Goal: Task Accomplishment & Management: Manage account settings

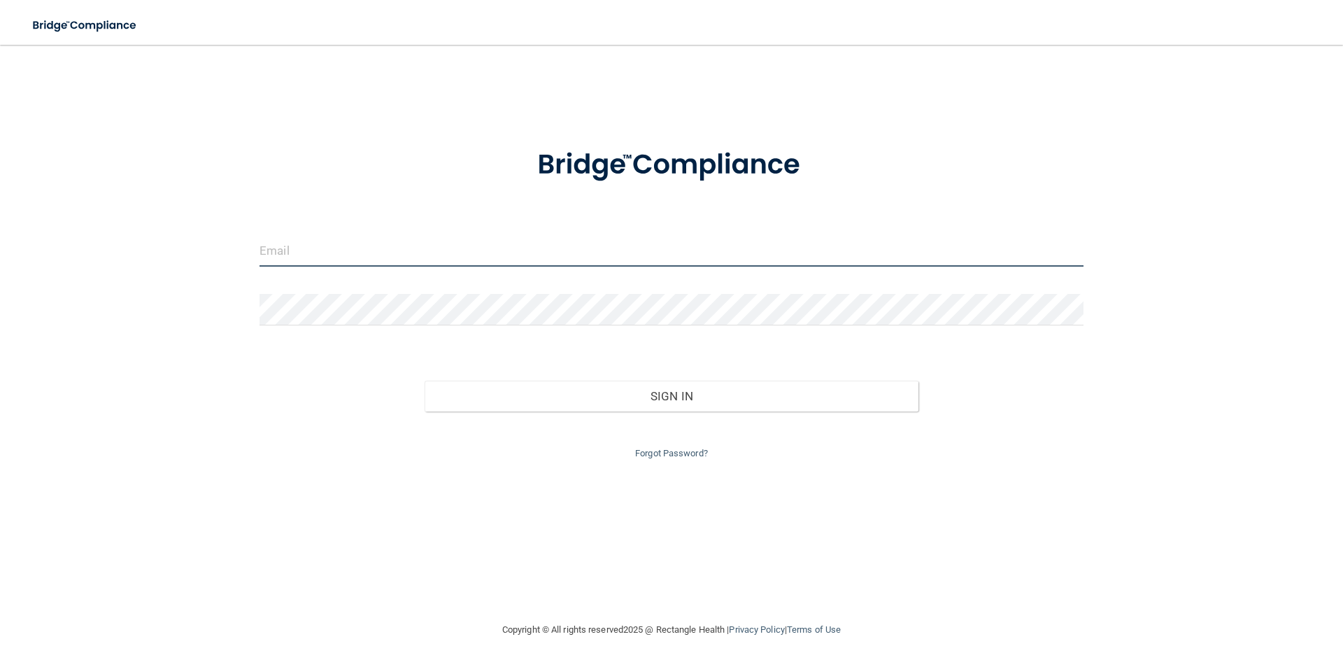
click at [312, 260] on input "email" at bounding box center [672, 250] width 824 height 31
type input "[EMAIL_ADDRESS][DOMAIN_NAME]"
drag, startPoint x: 448, startPoint y: 243, endPoint x: 183, endPoint y: 258, distance: 265.6
click at [183, 258] on div "[EMAIL_ADDRESS][DOMAIN_NAME] Invalid email/password. You don't have permission …" at bounding box center [671, 333] width 1287 height 549
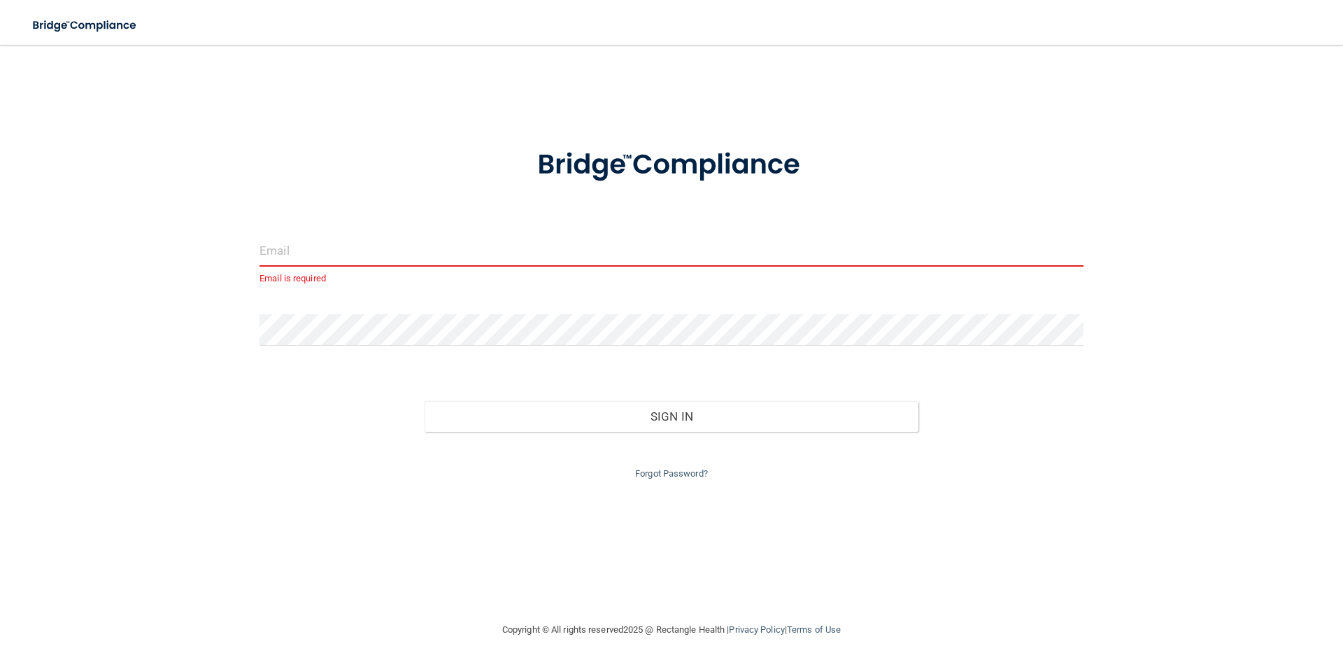
click at [335, 259] on input "email" at bounding box center [672, 250] width 824 height 31
type input "[EMAIL_ADDRESS][DOMAIN_NAME]"
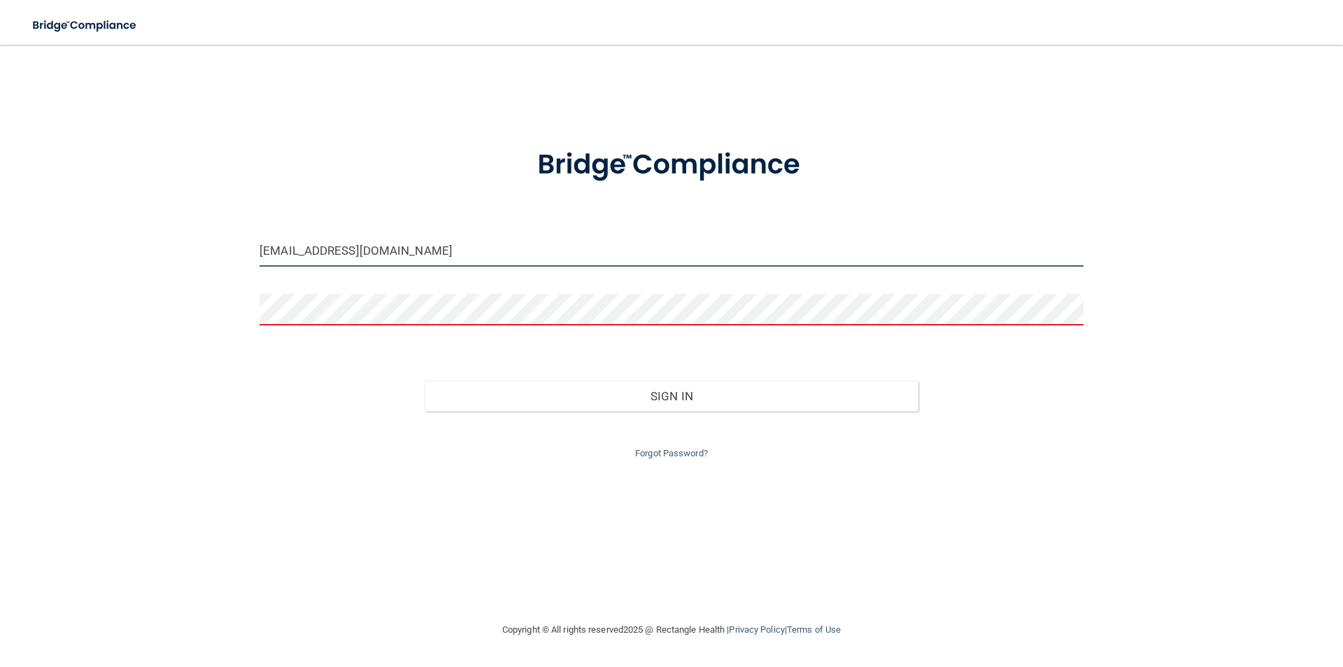
click at [444, 251] on input "[EMAIL_ADDRESS][DOMAIN_NAME]" at bounding box center [672, 250] width 824 height 31
type input "[EMAIL_ADDRESS][DOMAIN_NAME]"
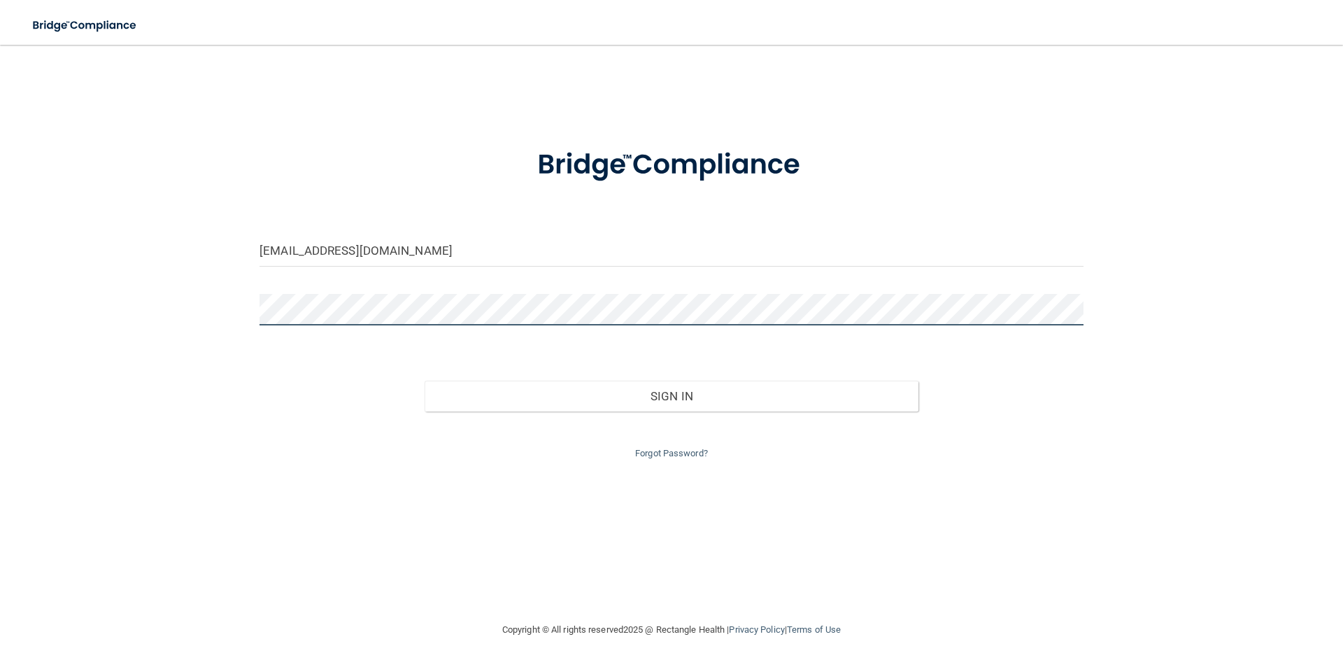
click at [425, 381] on button "Sign In" at bounding box center [672, 396] width 495 height 31
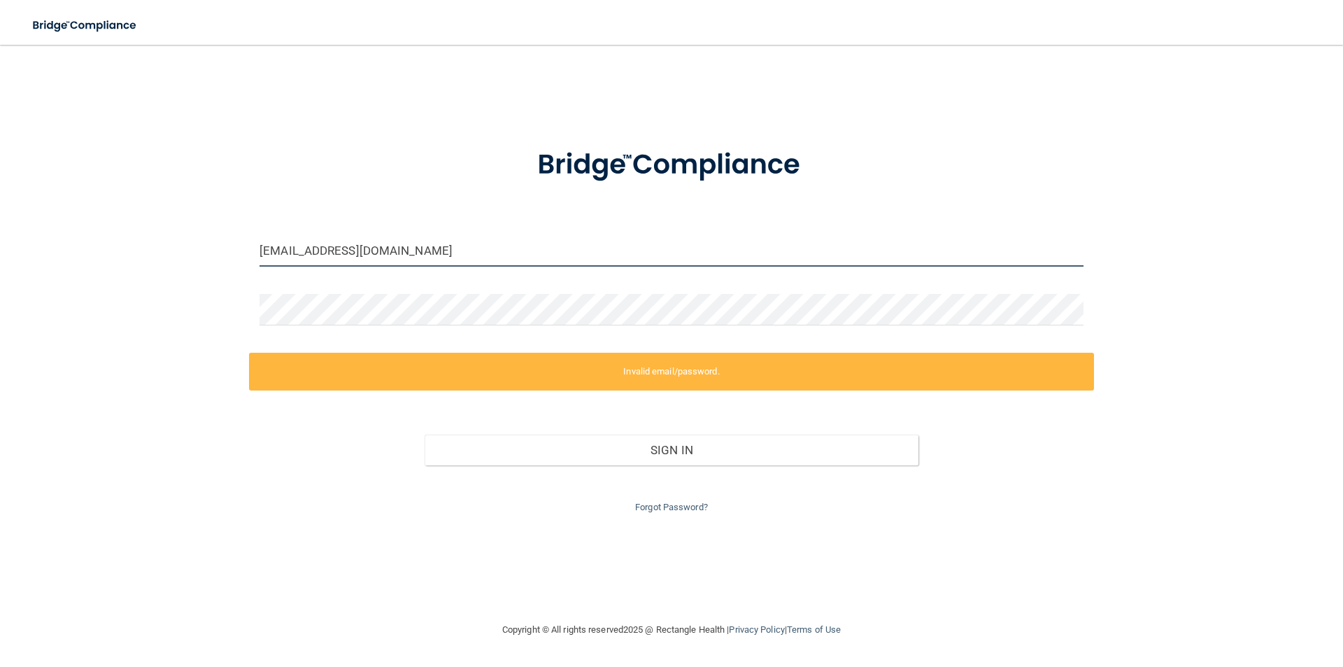
click at [395, 246] on input "[EMAIL_ADDRESS][DOMAIN_NAME]" at bounding box center [672, 250] width 824 height 31
click at [684, 511] on link "Forgot Password?" at bounding box center [671, 507] width 73 height 10
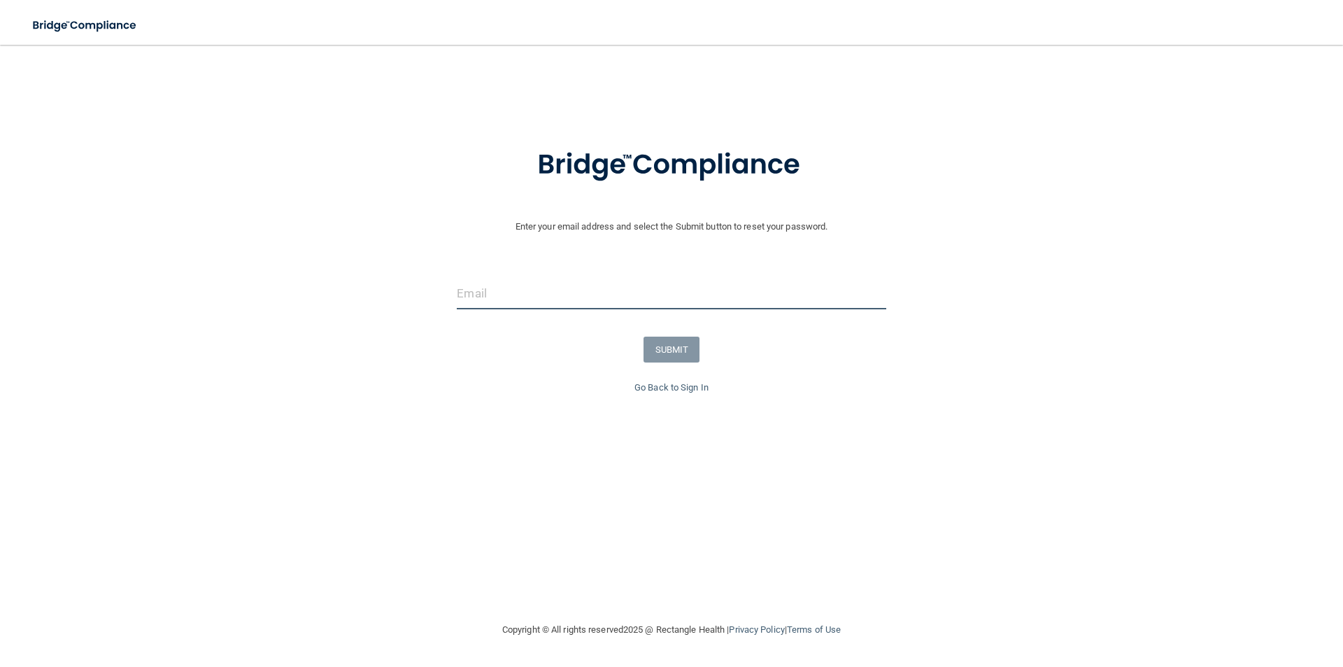
click at [582, 306] on input "email" at bounding box center [671, 293] width 429 height 31
type input "[EMAIL_ADDRESS][DOMAIN_NAME]"
click at [658, 355] on button "SUBMIT" at bounding box center [672, 350] width 57 height 26
